Goal: Task Accomplishment & Management: Manage account settings

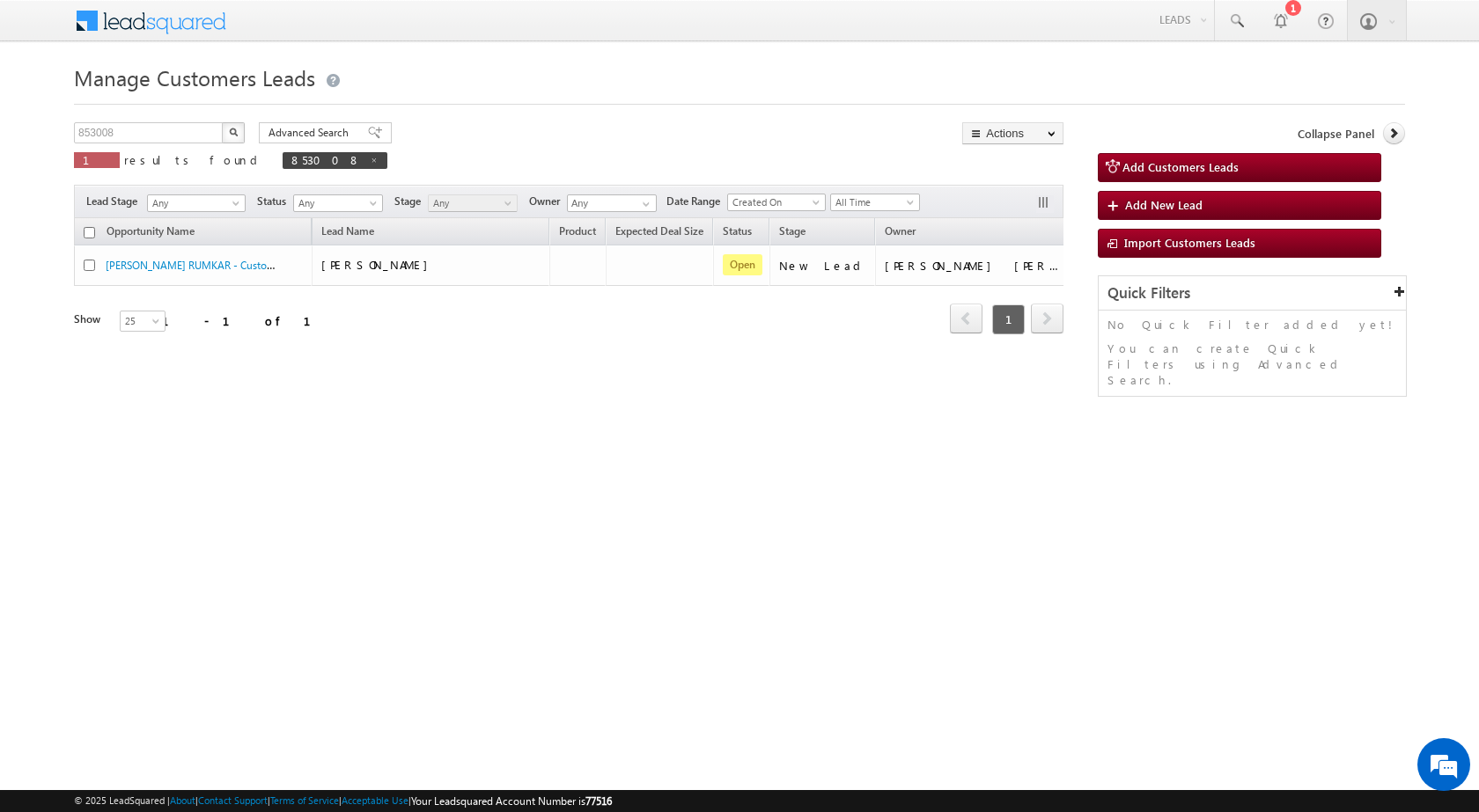
click at [0, 127] on body "Menu [PERSON_NAME] sitar a7@ks erve." at bounding box center [740, 249] width 1479 height 499
click at [151, 148] on p "1 results found 853008" at bounding box center [230, 160] width 314 height 25
click at [151, 138] on input "853008" at bounding box center [149, 133] width 151 height 21
click at [151, 138] on input "853008" at bounding box center [149, 133] width 151 height 21
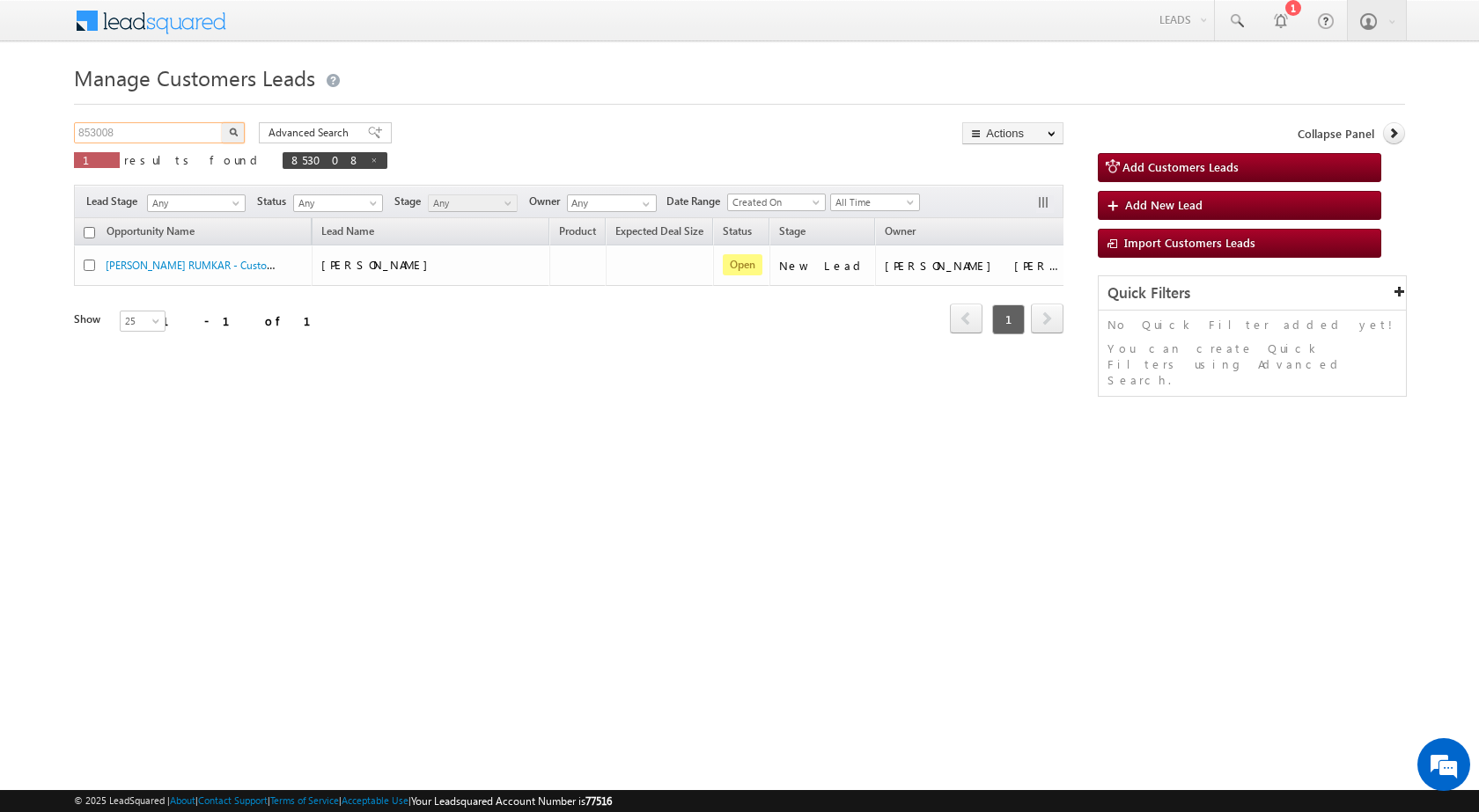
paste input "13/09-Customer Name is [PERSON_NAME] [PERSON_NAME] Custome"
click at [167, 135] on input "13/09-Customer Name is [PERSON_NAME] [PERSON_NAME] Custome" at bounding box center [149, 133] width 151 height 21
paste input "872202"
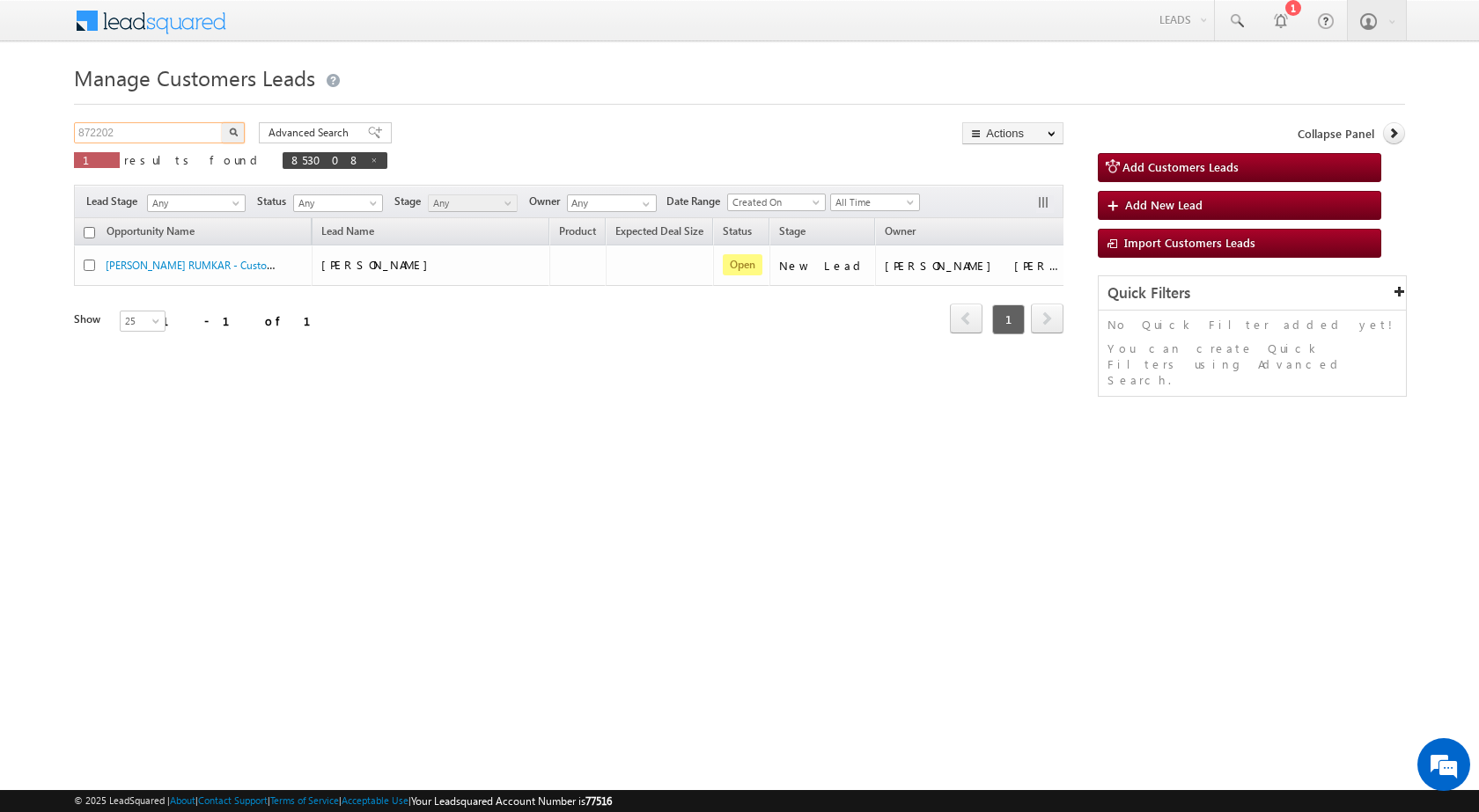
type input "872202"
click at [242, 128] on button "button" at bounding box center [233, 133] width 23 height 21
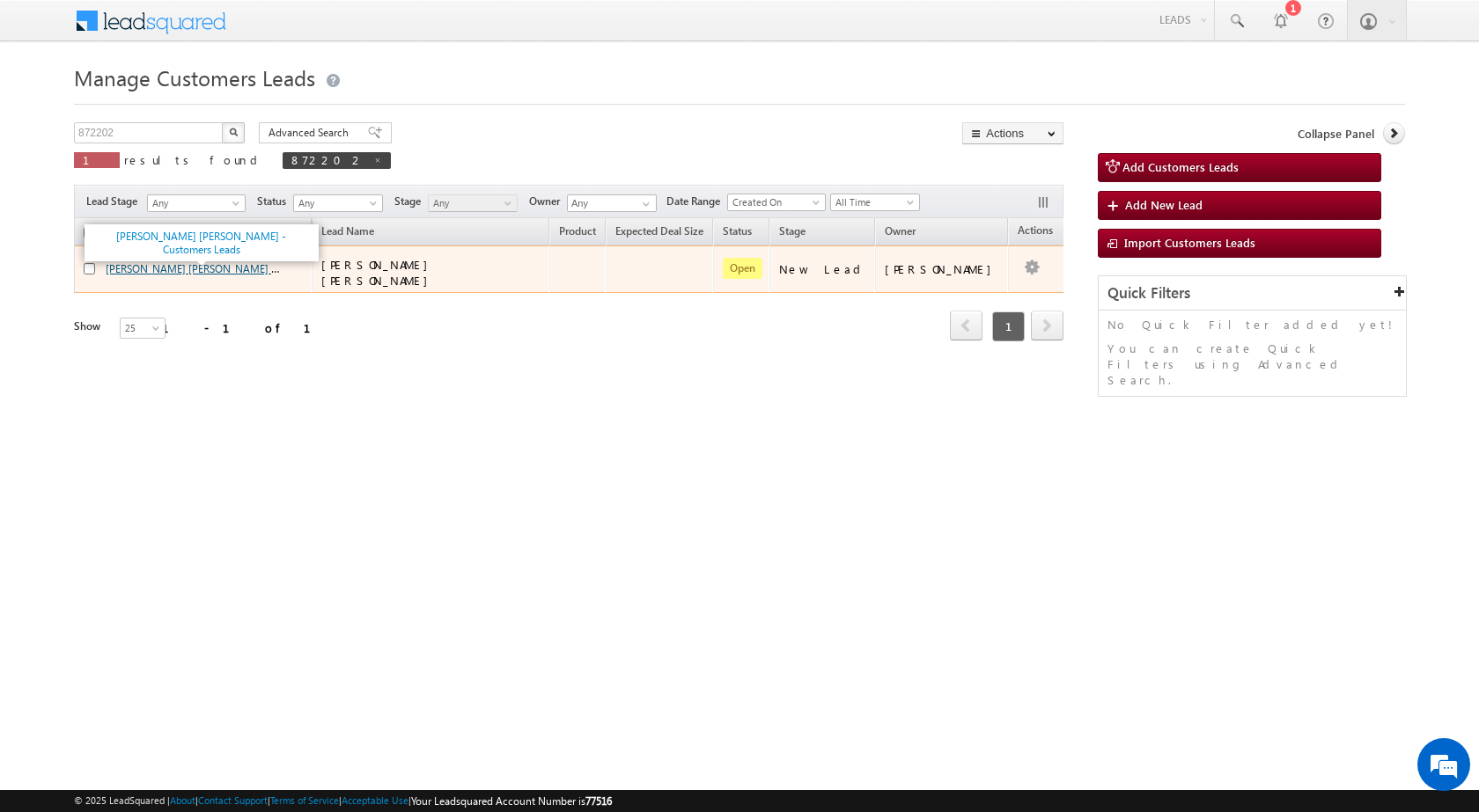
click at [199, 267] on link "[PERSON_NAME] [PERSON_NAME] - Customers Leads" at bounding box center [230, 267] width 250 height 15
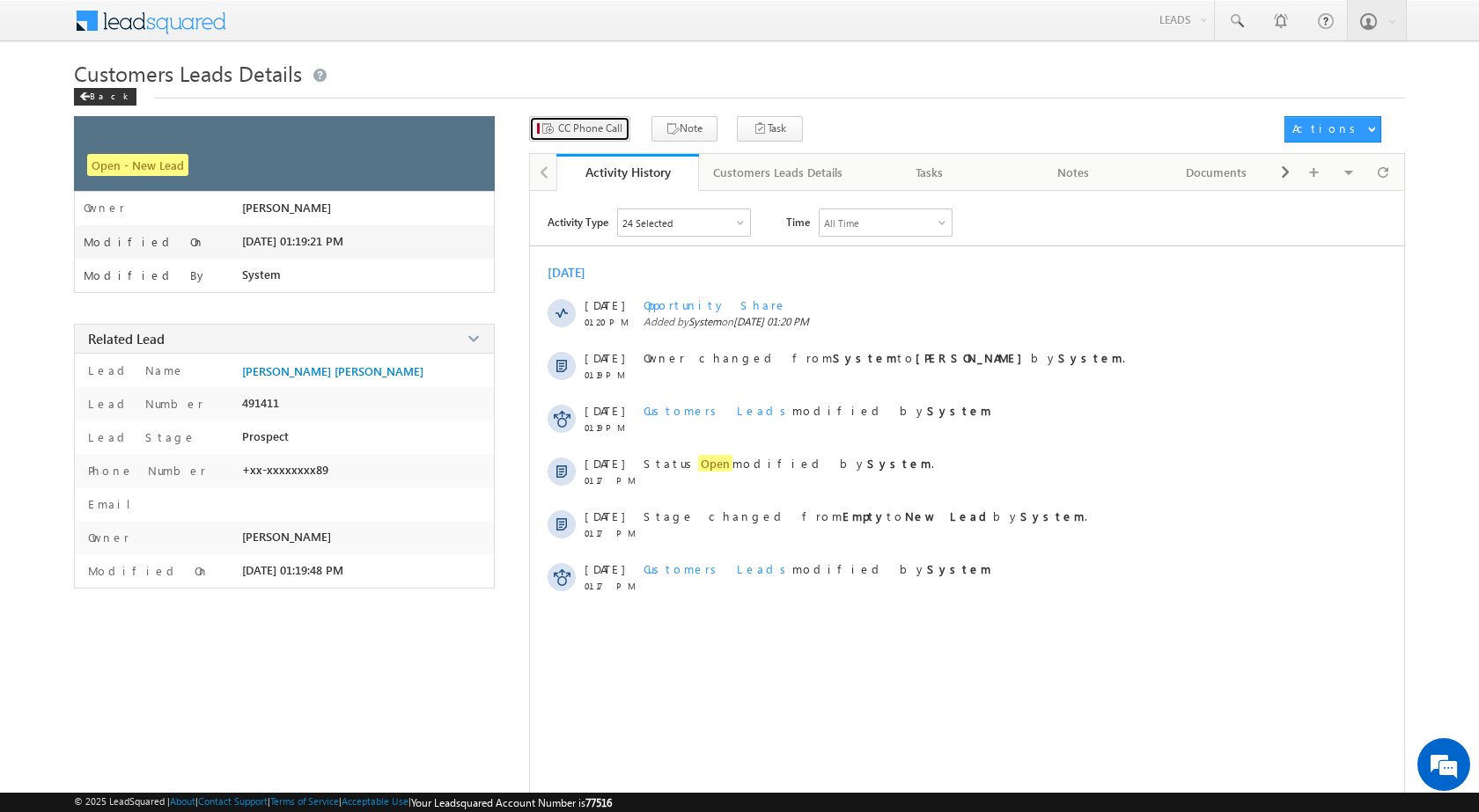
click at [600, 131] on span "CC Phone Call" at bounding box center [590, 128] width 65 height 16
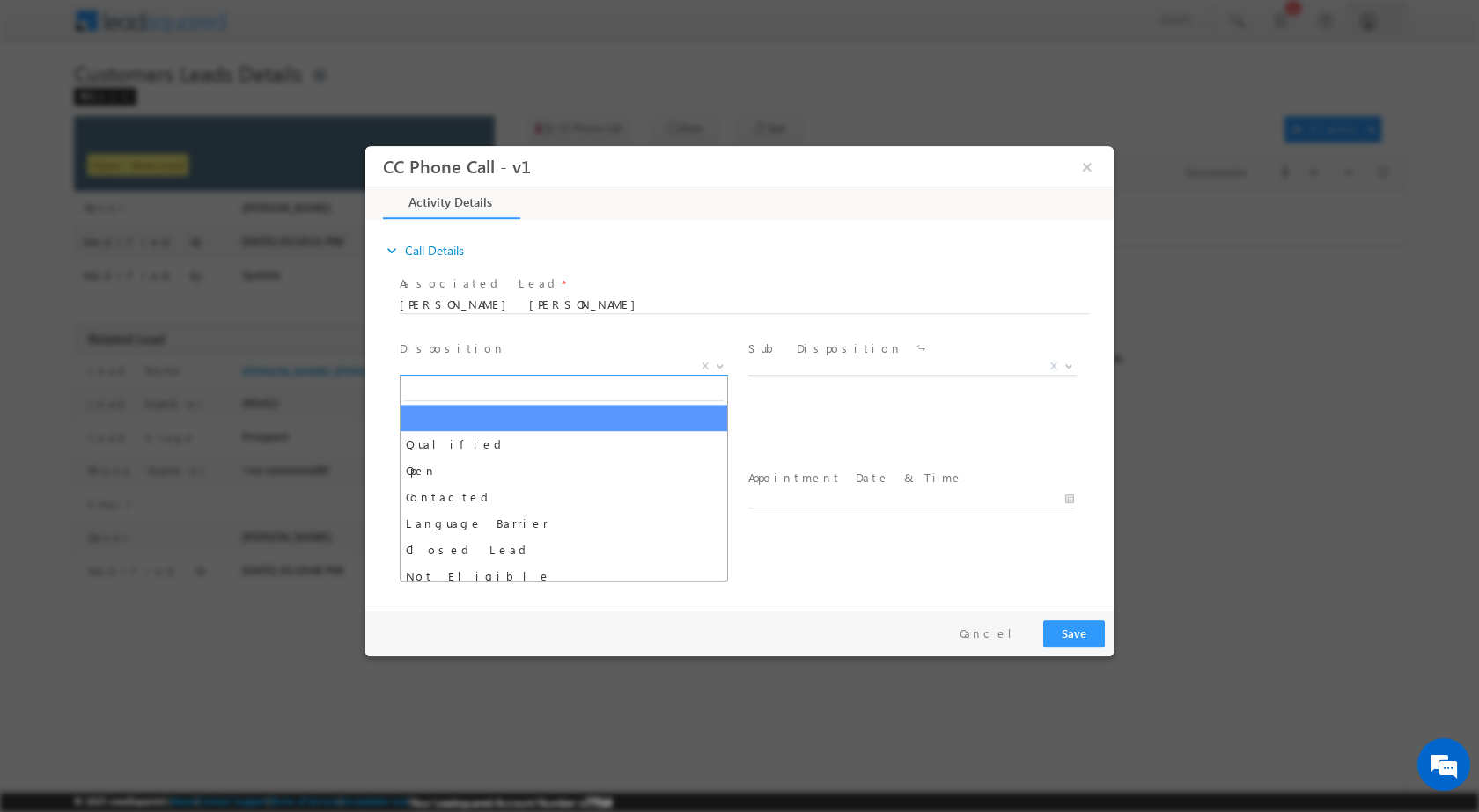
click at [722, 367] on span at bounding box center [718, 365] width 18 height 23
select select "akash.v@sgrlimited.in"
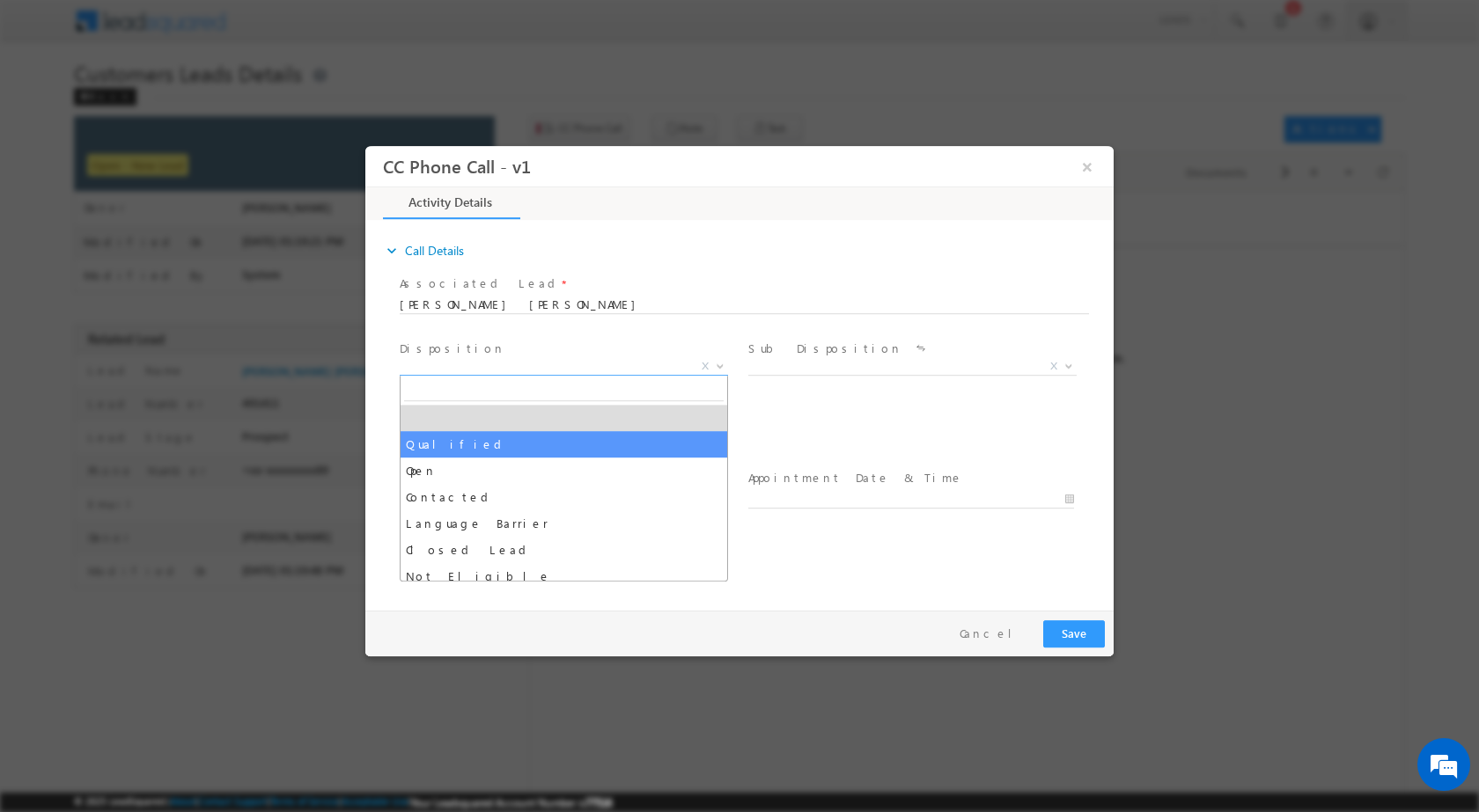
select select "Qualified"
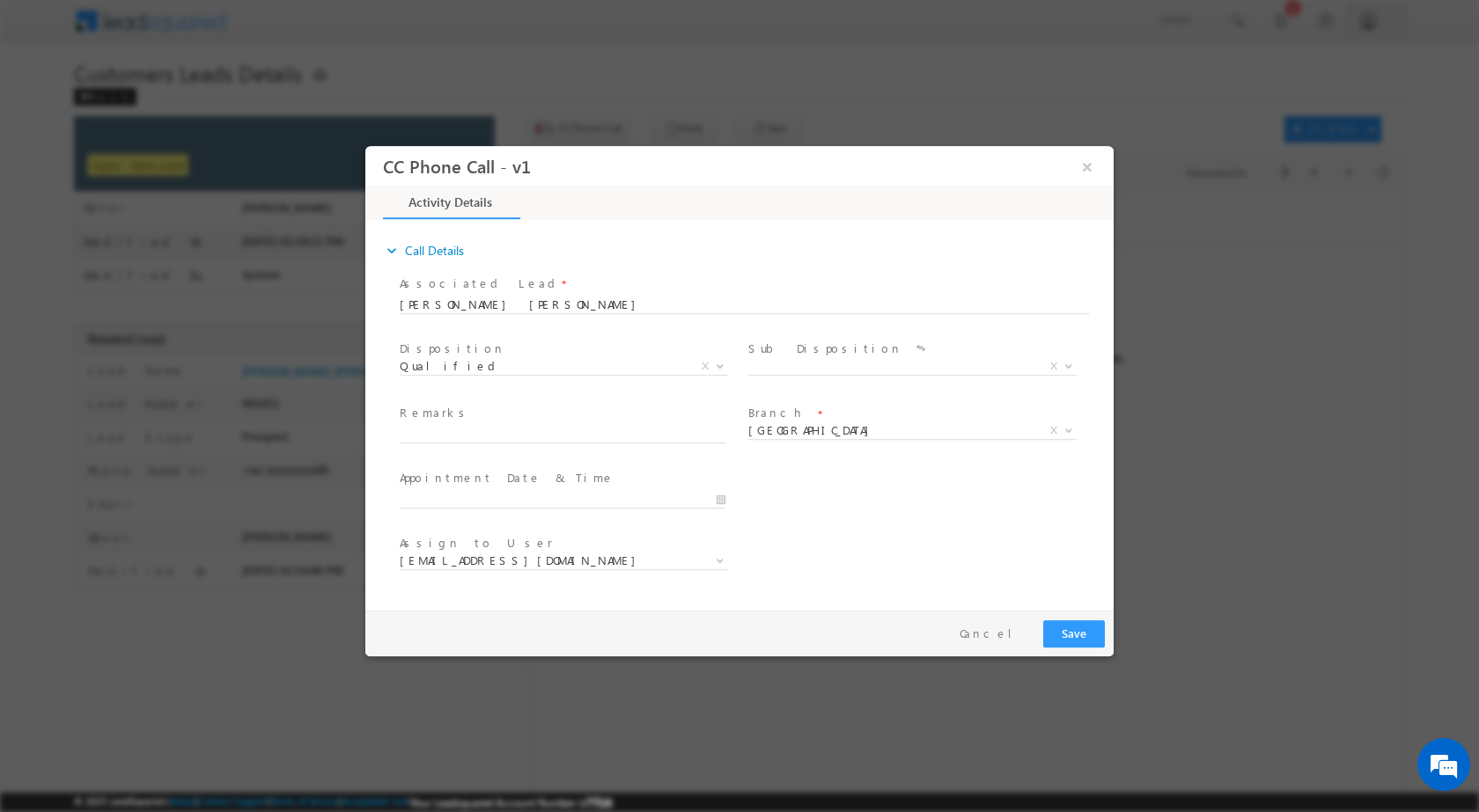
click at [1077, 366] on div "Sale Marked X" at bounding box center [919, 367] width 342 height 20
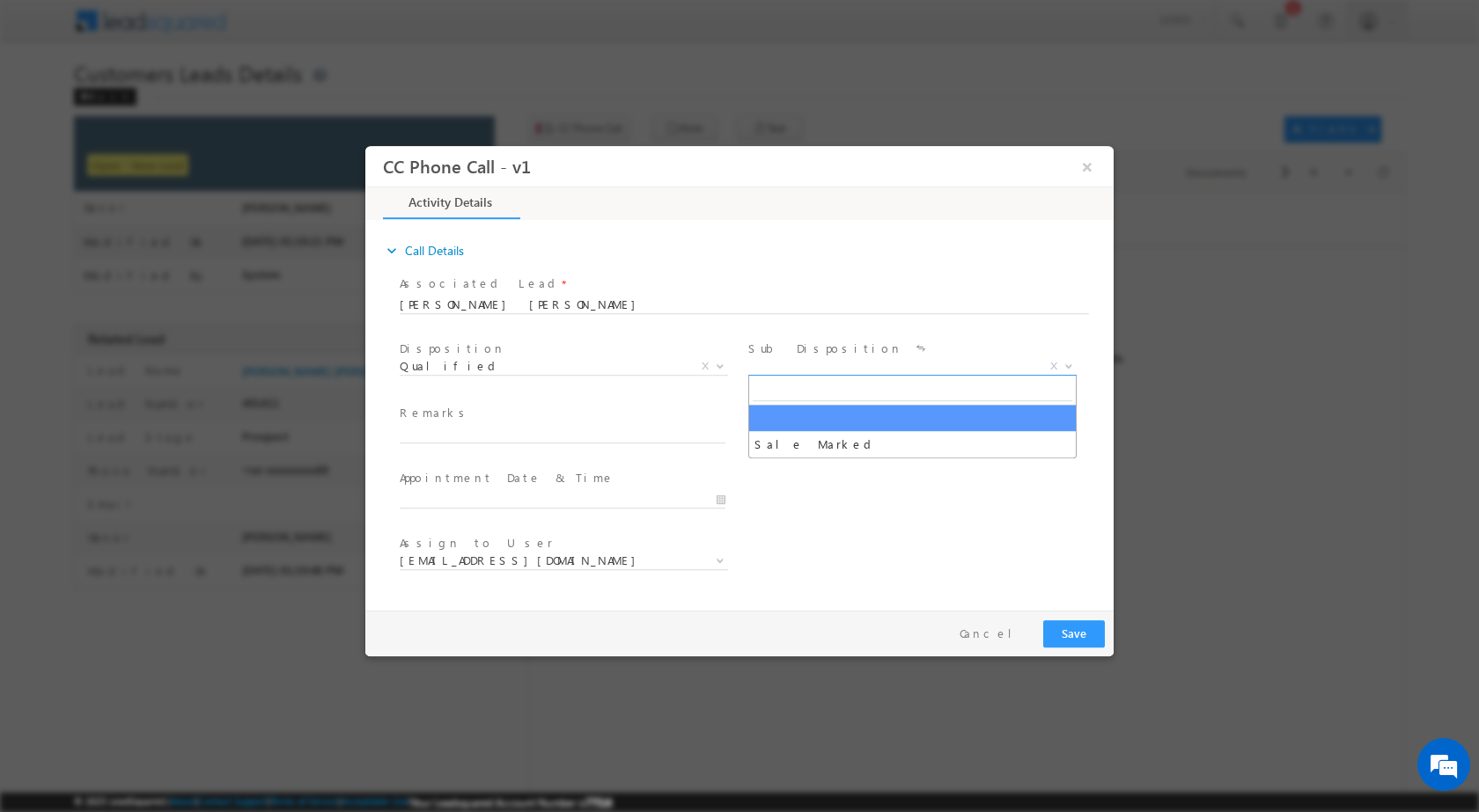
click at [1072, 370] on span at bounding box center [1067, 365] width 18 height 23
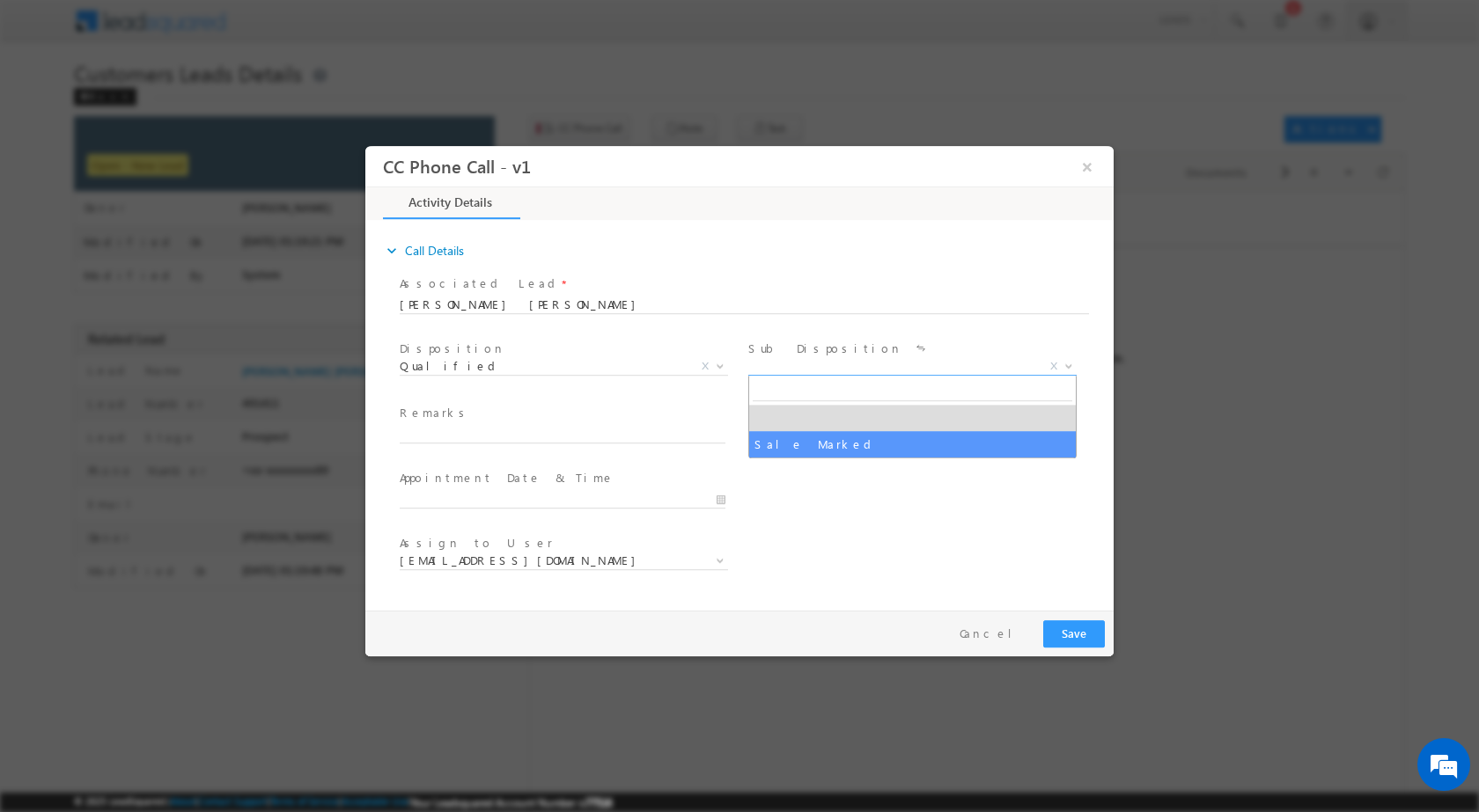
select select "Sale Marked"
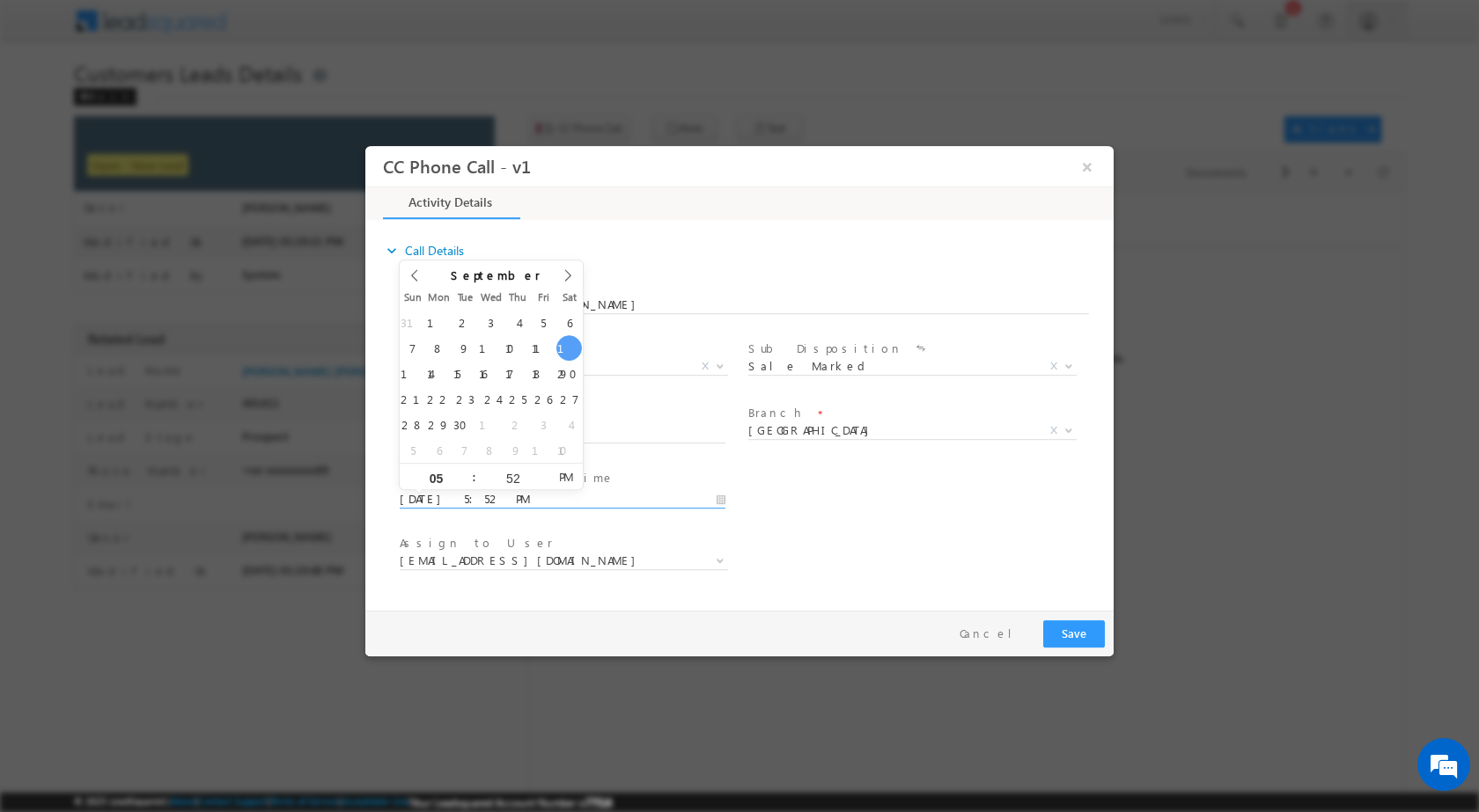
click at [723, 499] on input "09/13/2025 5:52 PM" at bounding box center [562, 499] width 326 height 18
type input "09/15/2025 5:52 PM"
type input "11"
type input "09/15/2025 11:52 PM"
click at [514, 476] on input "52" at bounding box center [513, 477] width 73 height 12
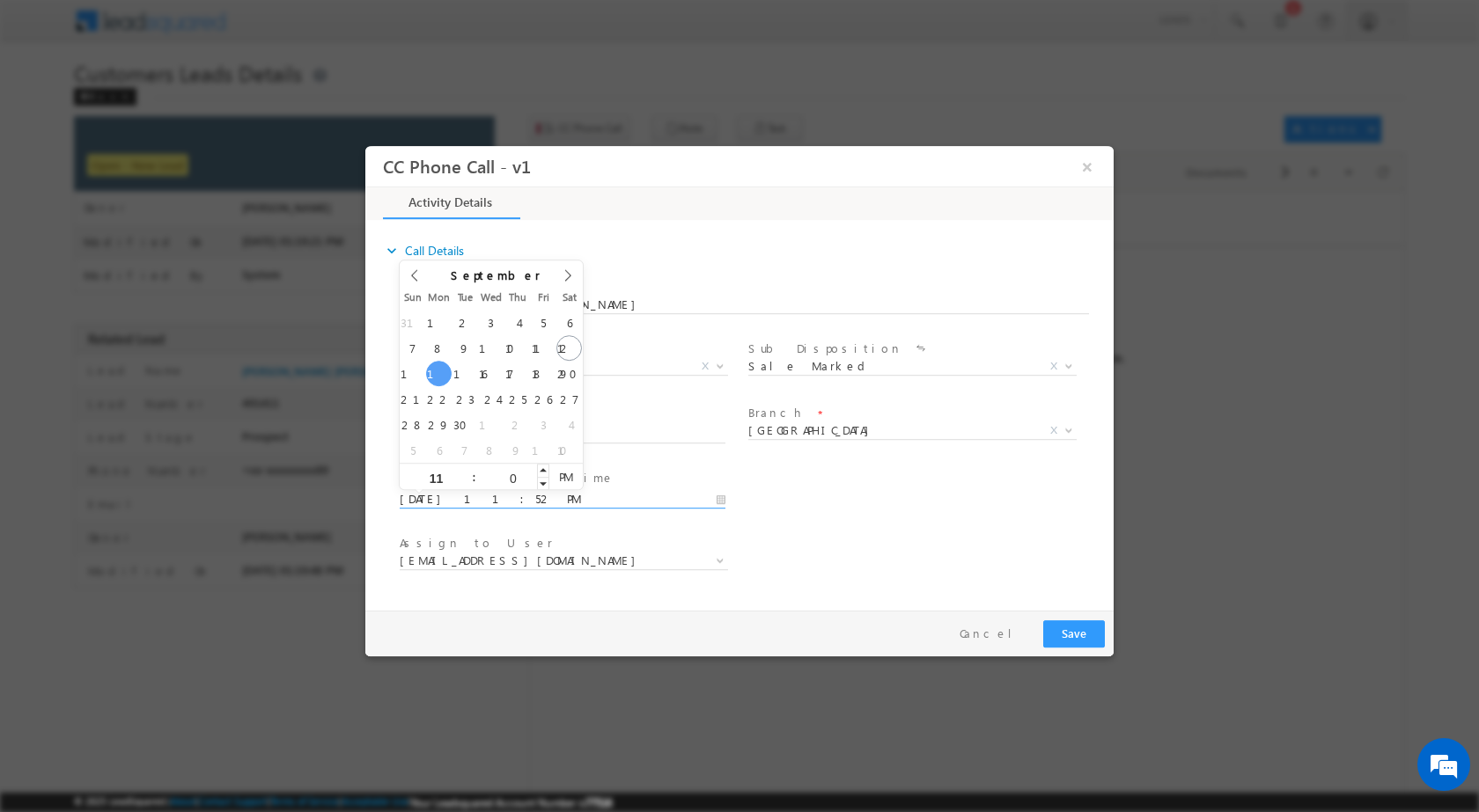
type input "00"
type input "09/15/2025 11:00 AM"
click at [574, 476] on span "AM" at bounding box center [565, 476] width 33 height 27
click at [800, 514] on div "User Branch * Appointment Date & Time * 09/15/2025 11:00 AM" at bounding box center [755, 498] width 717 height 66
click at [615, 811] on html "Menu Rubi Yadav sitar a7@ks erve. co.in" at bounding box center [740, 439] width 1479 height 878
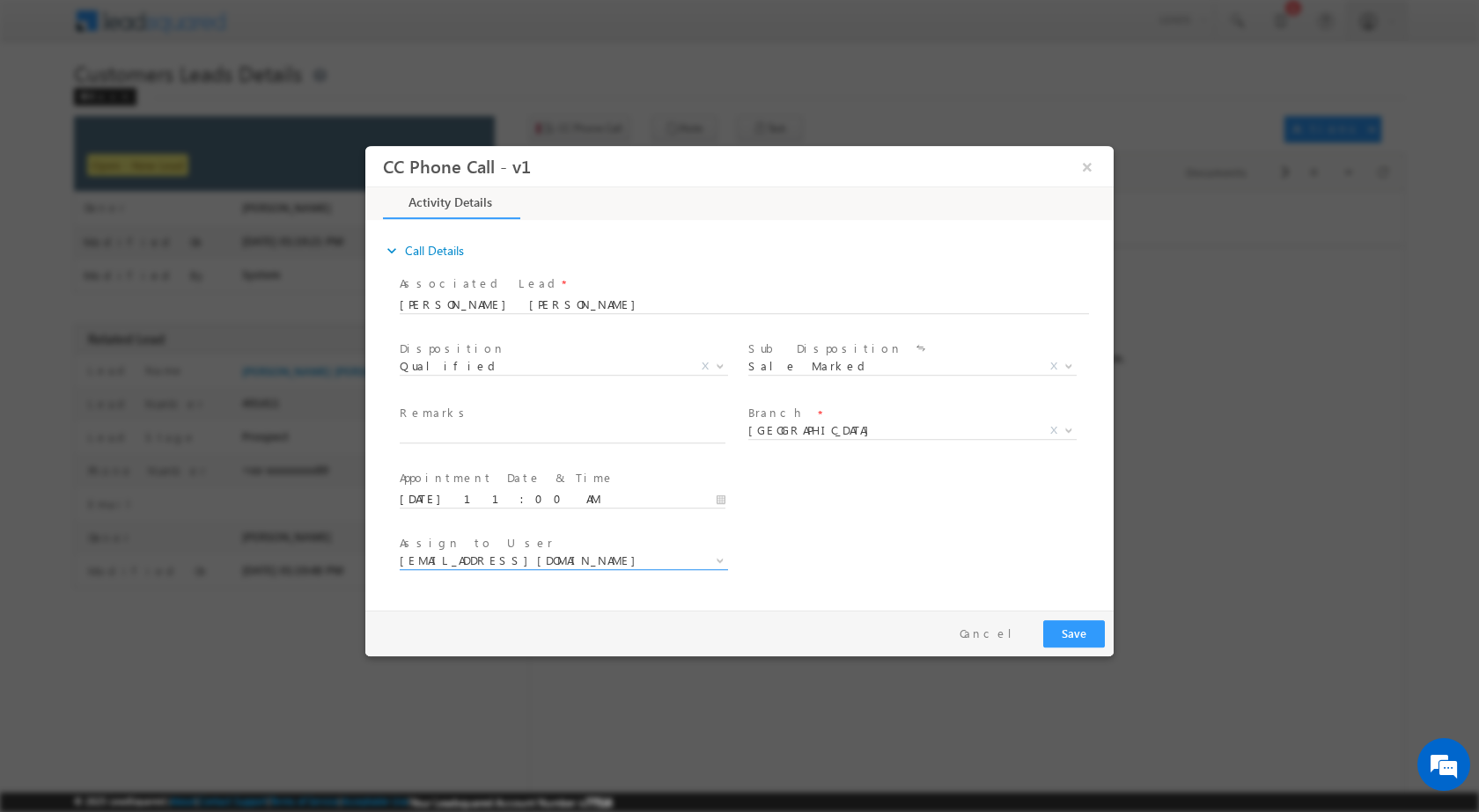
click at [725, 557] on span at bounding box center [718, 560] width 18 height 23
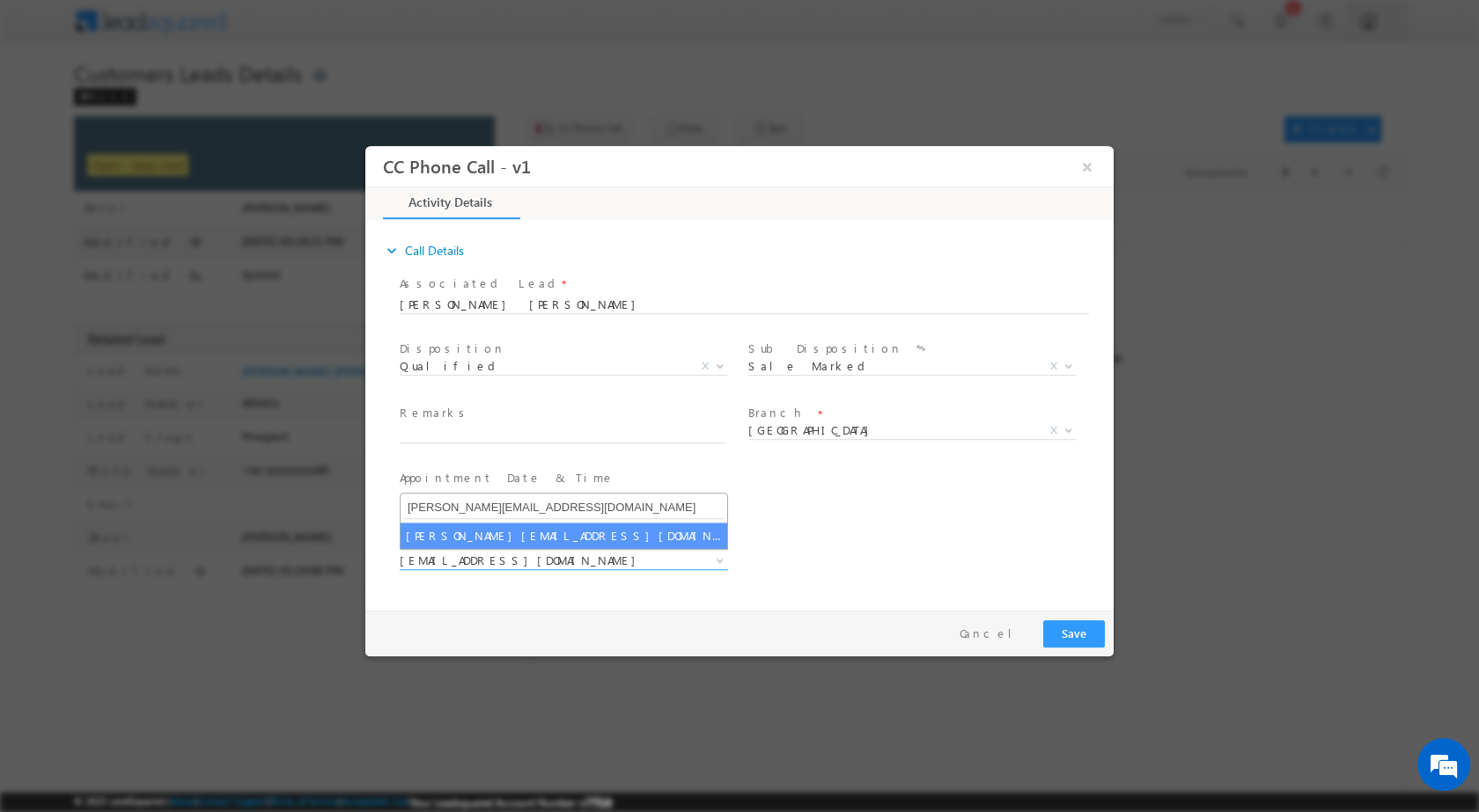
type input "shubham.kumar3@sgrlimited.in"
select select "shubham.kumar3@sgrlimited.in"
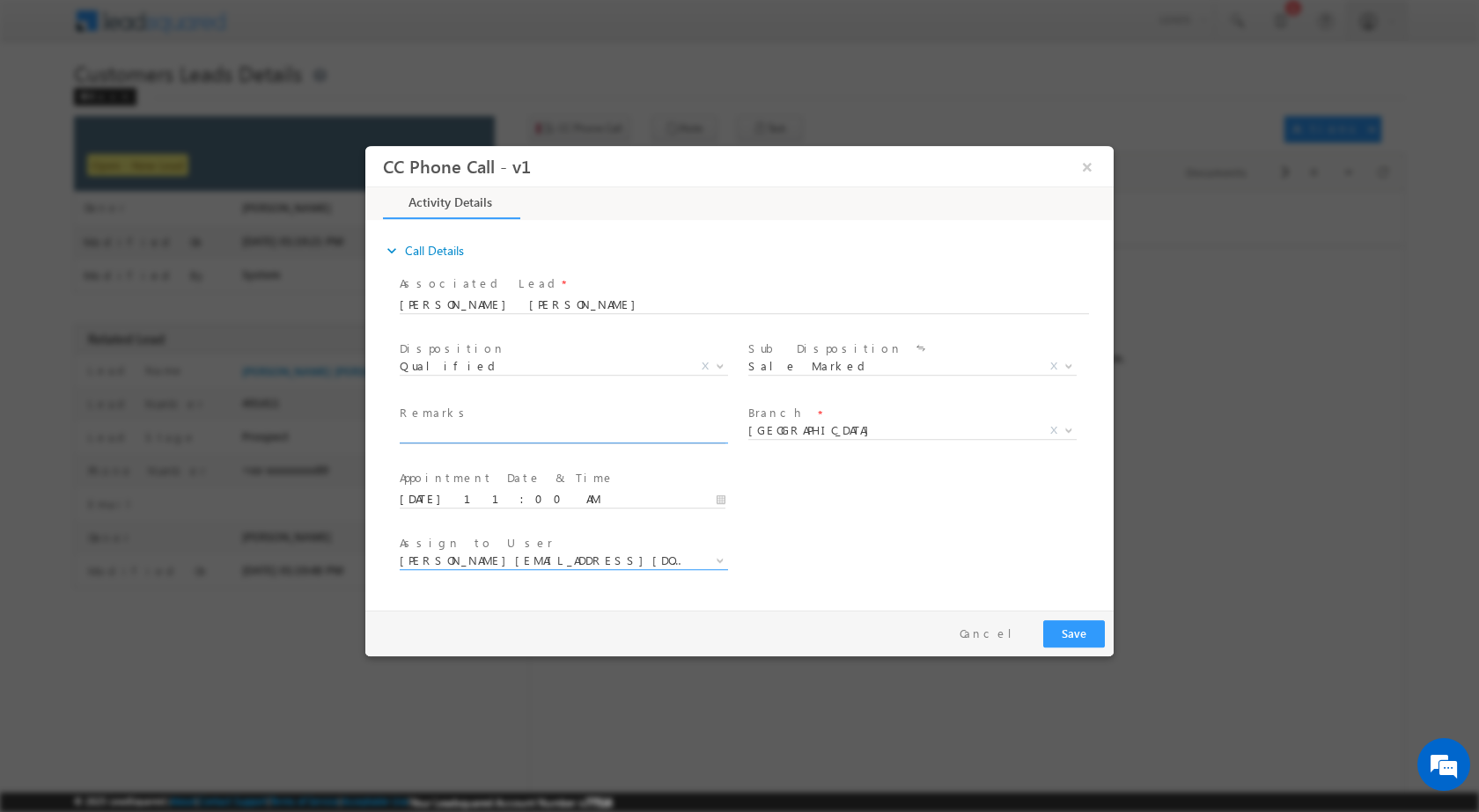
click at [600, 436] on input "text" at bounding box center [562, 434] width 326 height 18
paste input "13/09-Customer Name is KRISHNA KUMAR SINGH Customer age is 38 yrs loan Type is …"
type input "13/09-Customer Name is KRISHNA KUMAR SINGH Customer age is 38 yrs loan Type is …"
click at [1065, 630] on button "Save" at bounding box center [1074, 633] width 62 height 27
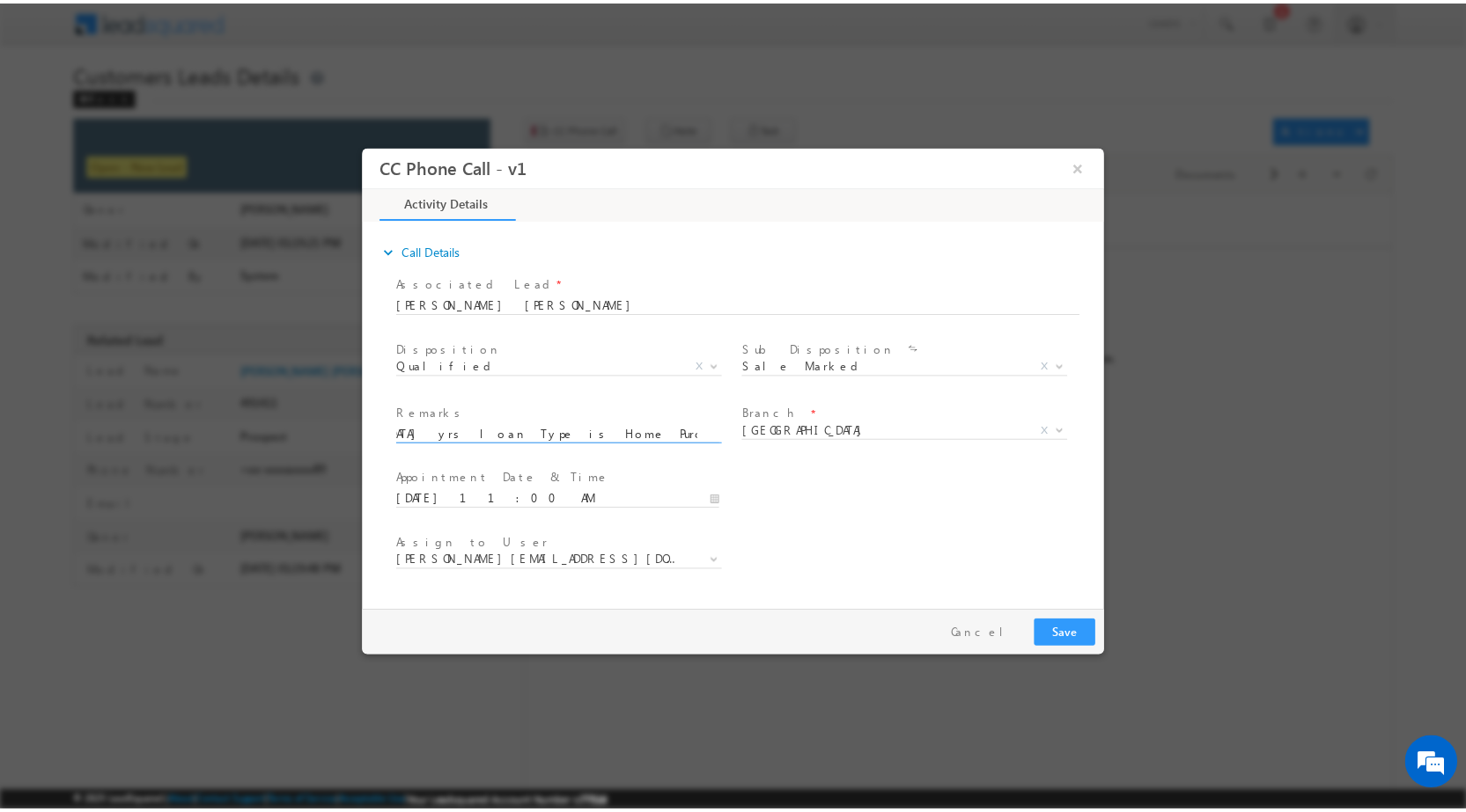
scroll to position [0, 0]
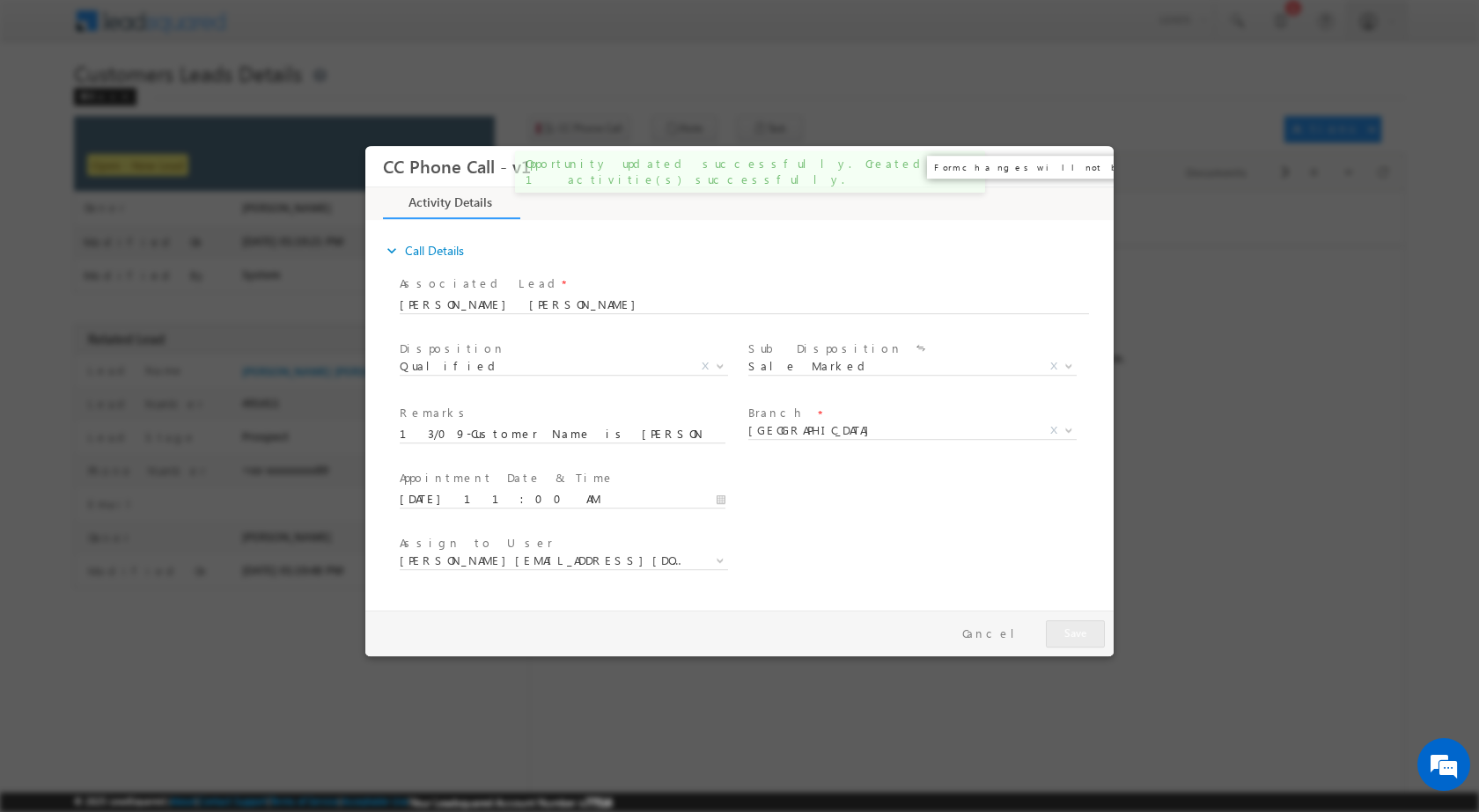
click at [1088, 170] on button "×" at bounding box center [1087, 166] width 30 height 33
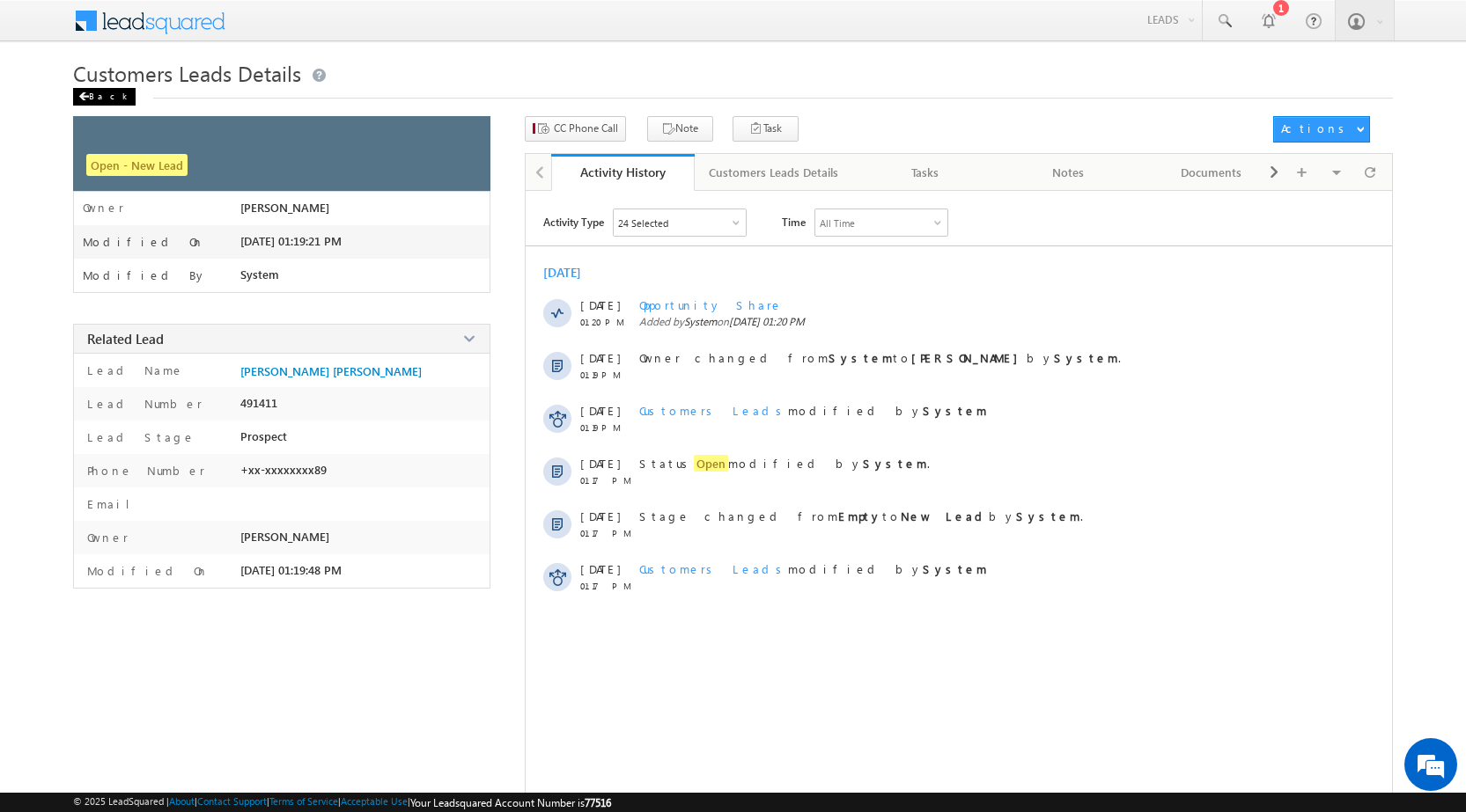
click at [85, 88] on div "Back" at bounding box center [104, 97] width 63 height 18
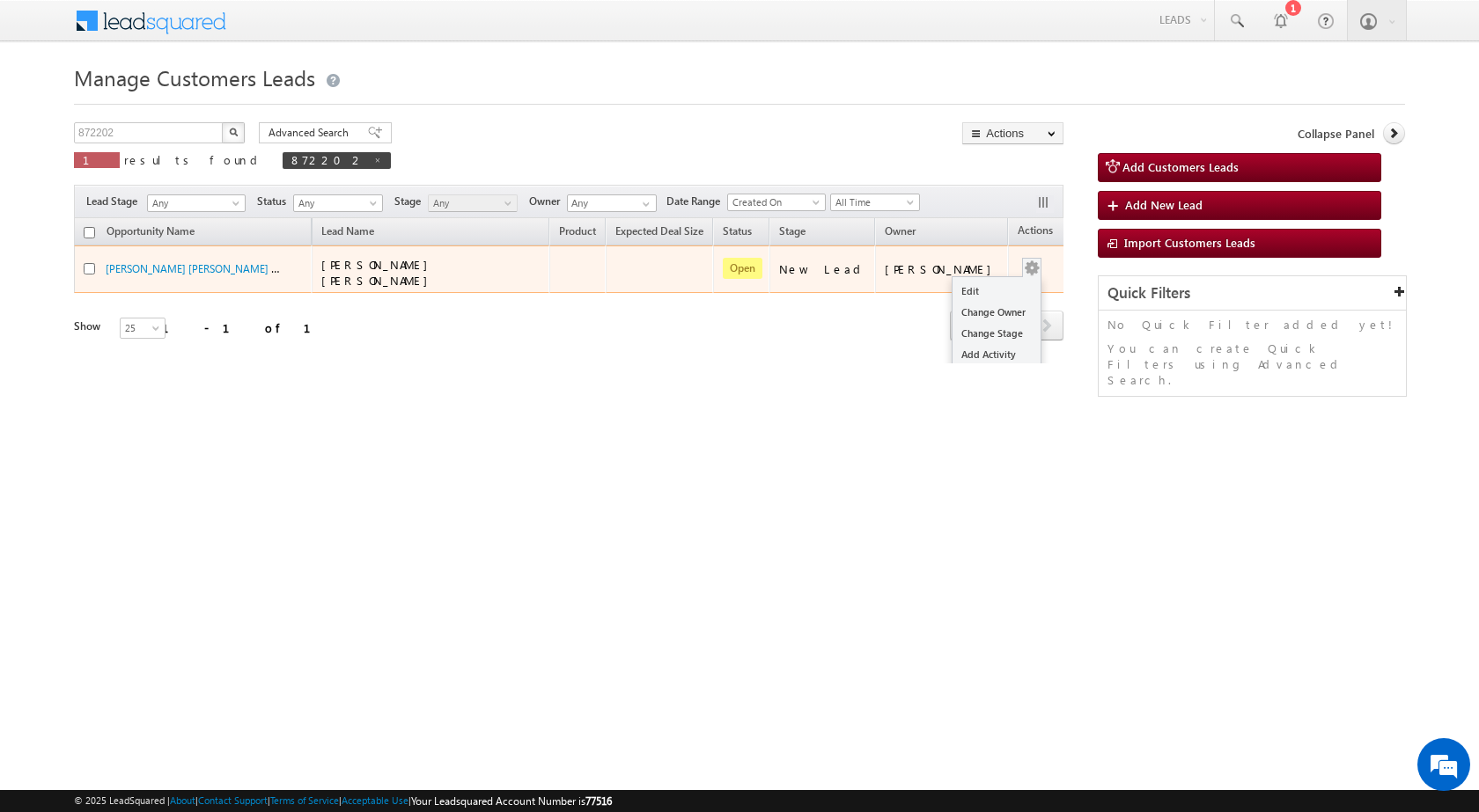
click at [1023, 267] on button "button" at bounding box center [1032, 268] width 18 height 18
click at [980, 281] on link "Edit" at bounding box center [995, 291] width 88 height 21
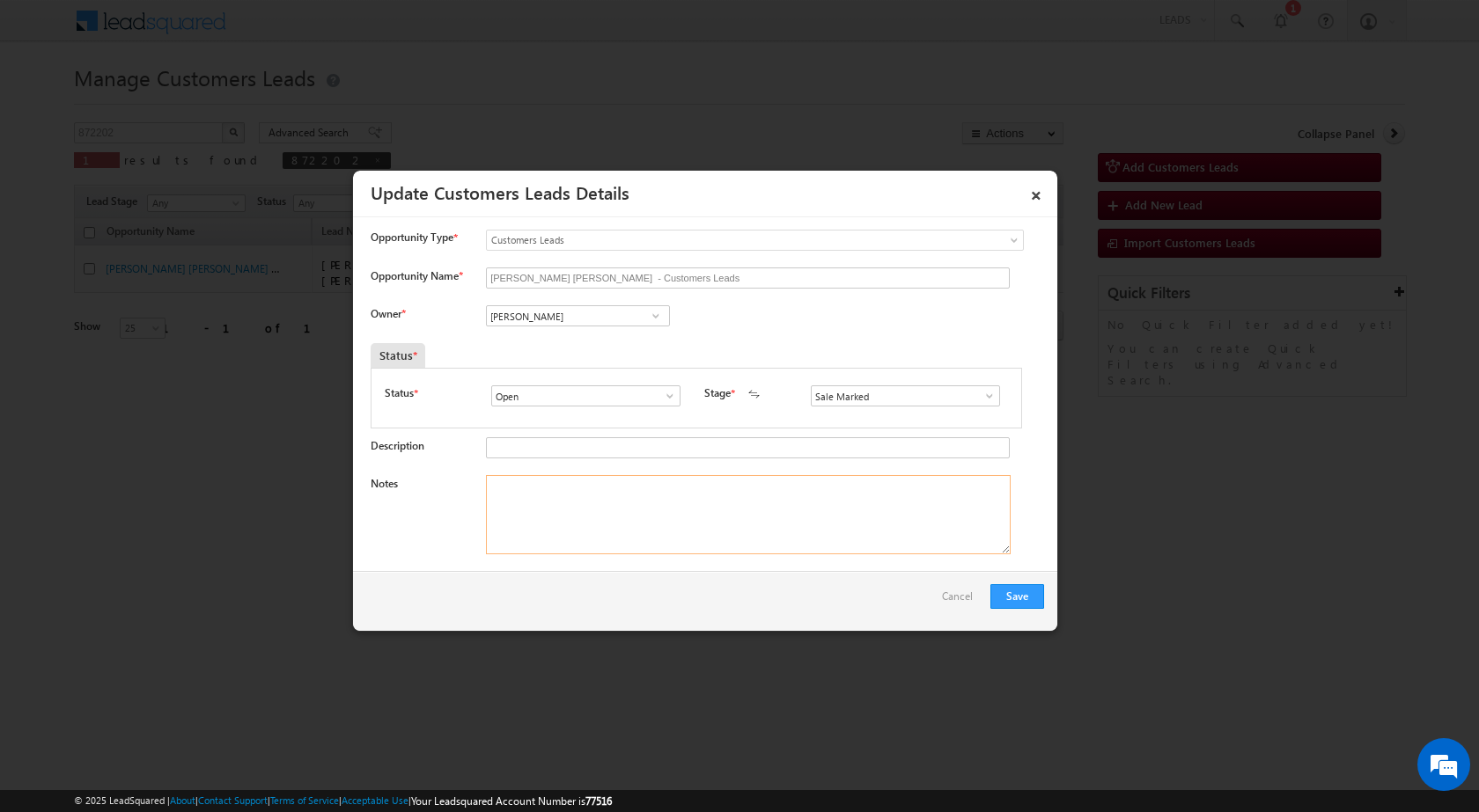
click at [666, 514] on textarea "Notes" at bounding box center [748, 514] width 524 height 79
paste textarea "13/09-Customer Name is KRISHNA KUMAR SINGH Customer age is 38 yrs loan Type is …"
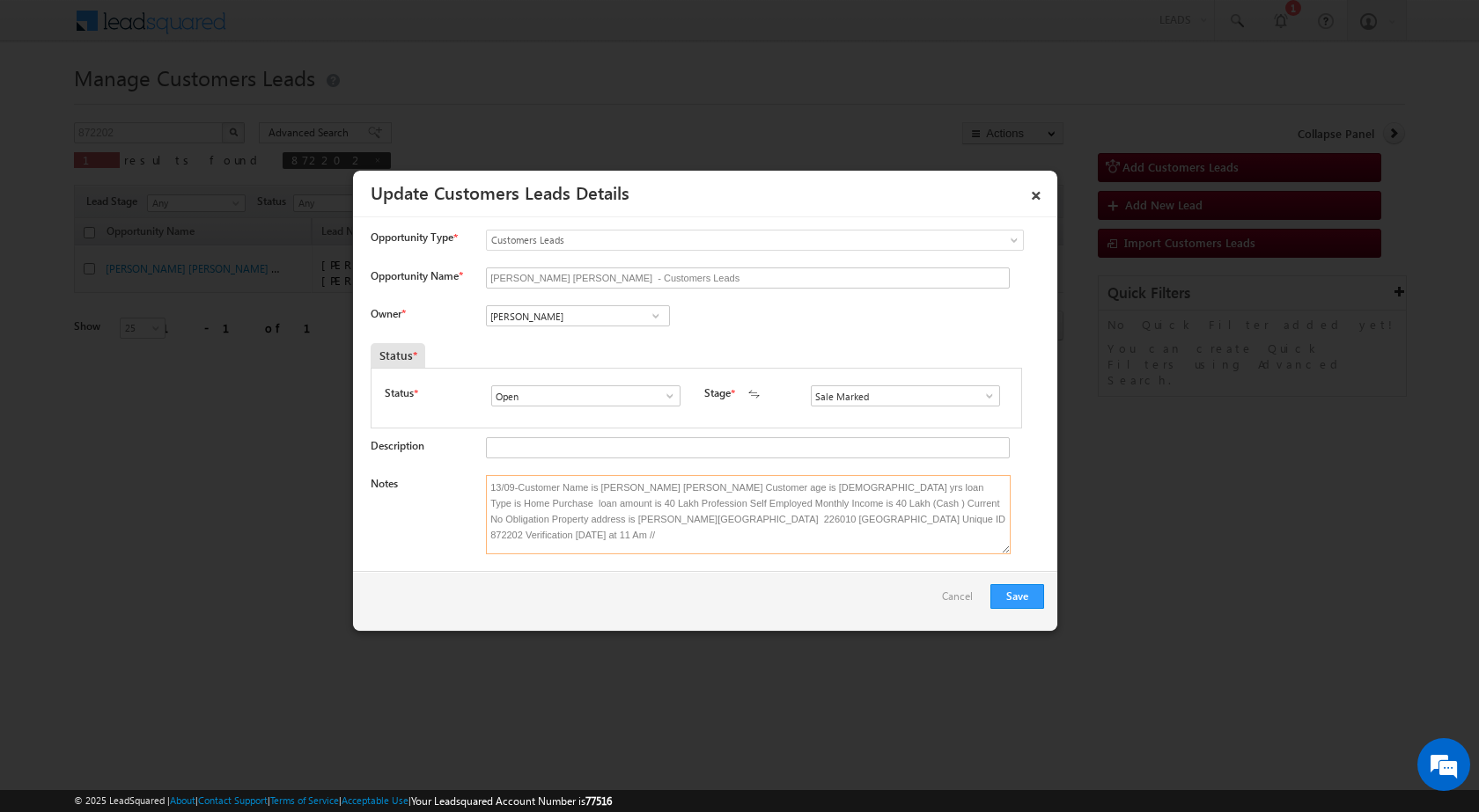
type textarea "13/09-Customer Name is KRISHNA KUMAR SINGH Customer age is 38 yrs loan Type is …"
click at [662, 316] on span at bounding box center [655, 316] width 18 height 14
paste input "shubham.kumar3@sgrlimited.in"
click at [581, 348] on span "shubham.kumar3@sgrlimited.in" at bounding box center [572, 351] width 159 height 13
type input "Shubham Kumar"
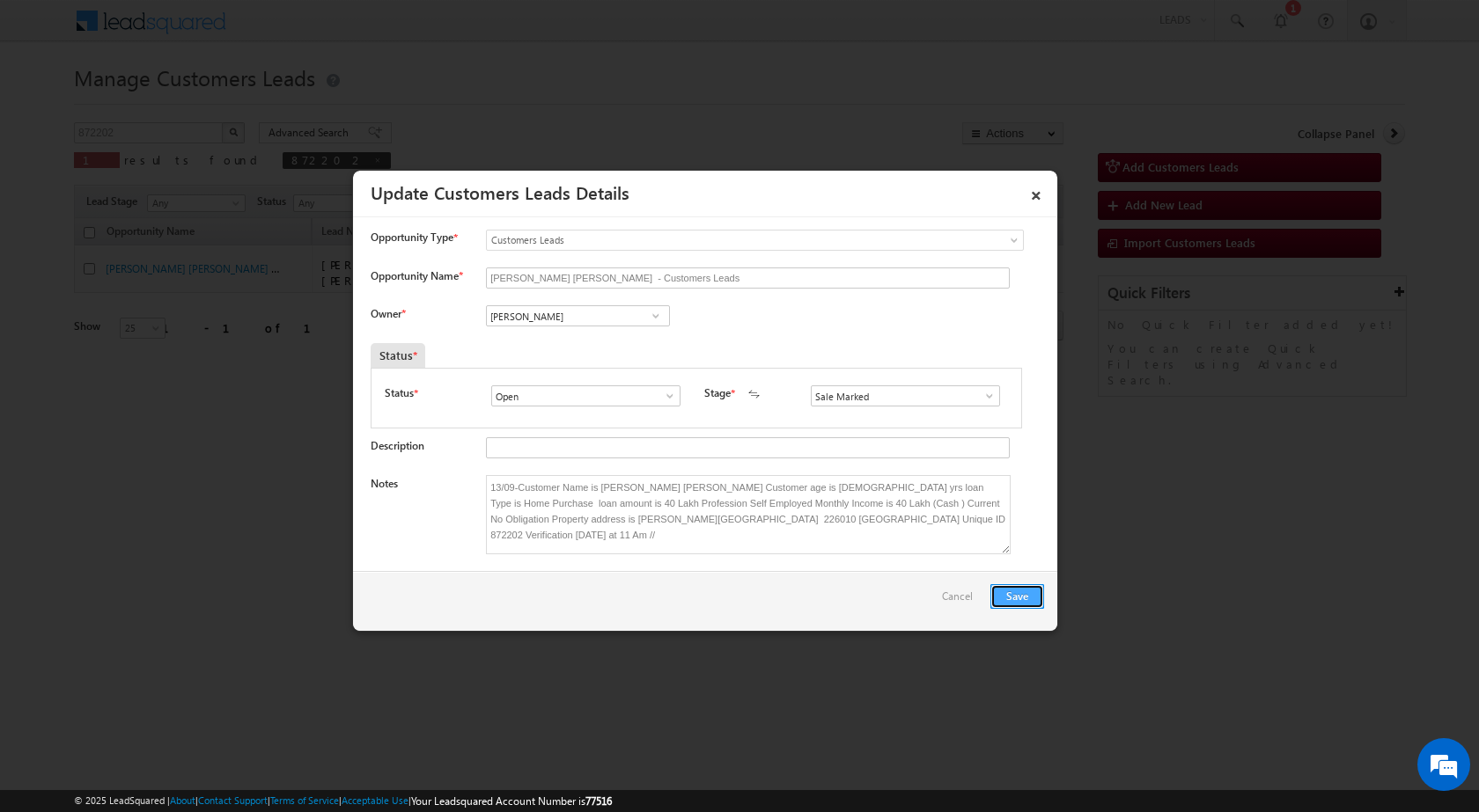
click at [1020, 592] on button "Save" at bounding box center [1017, 597] width 54 height 25
